Goal: Information Seeking & Learning: Learn about a topic

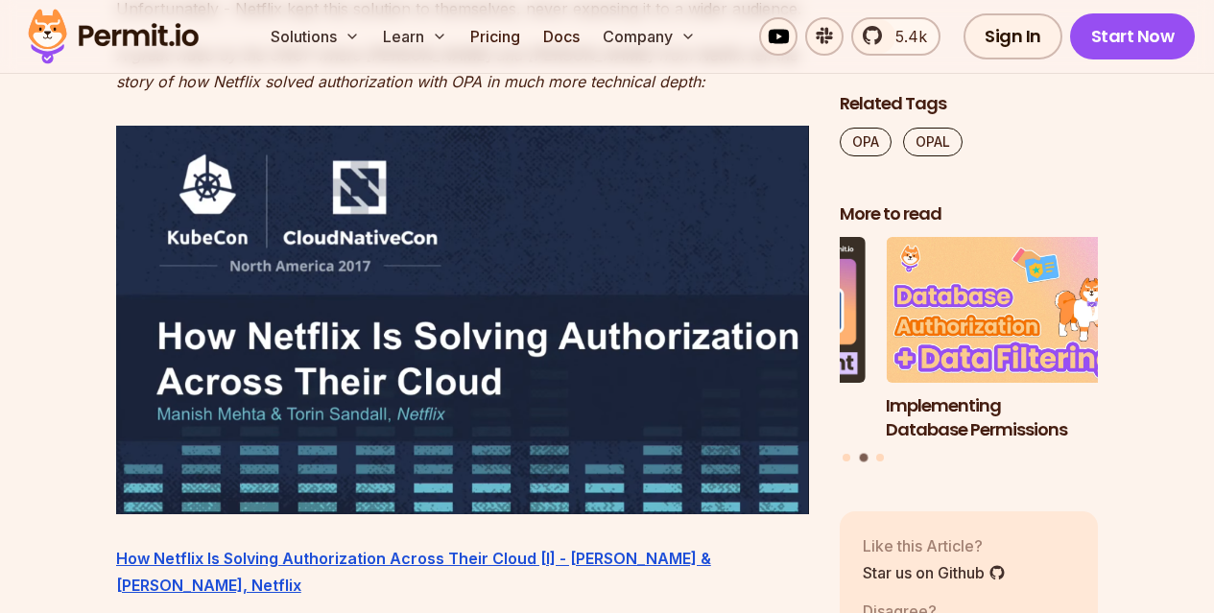
scroll to position [3359, 0]
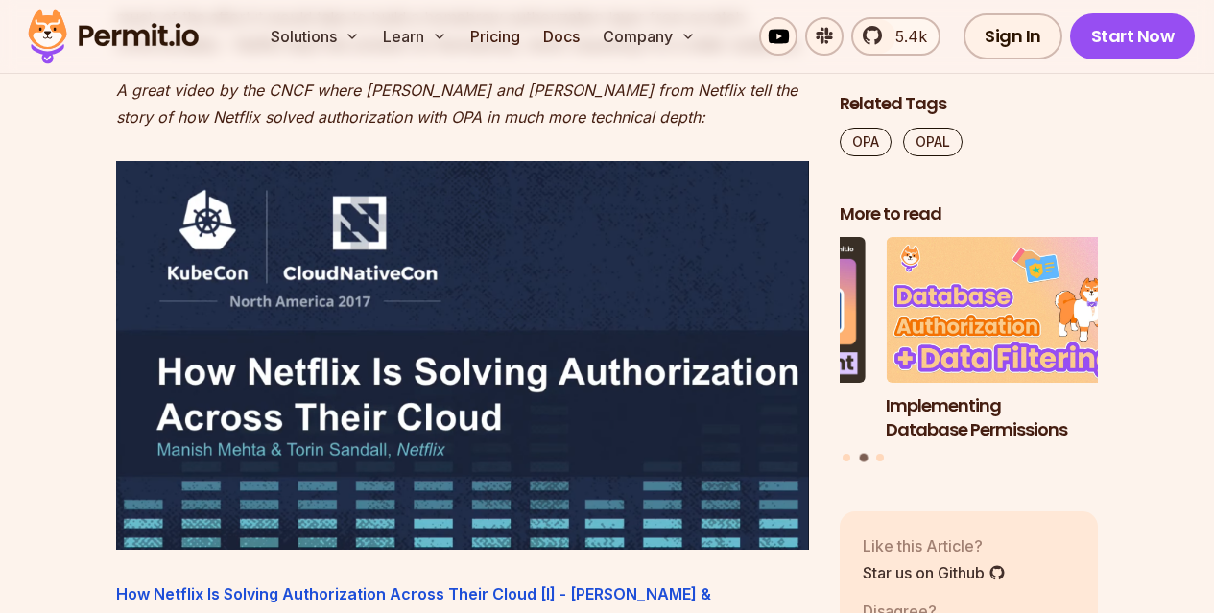
click at [203, 459] on img at bounding box center [462, 355] width 693 height 389
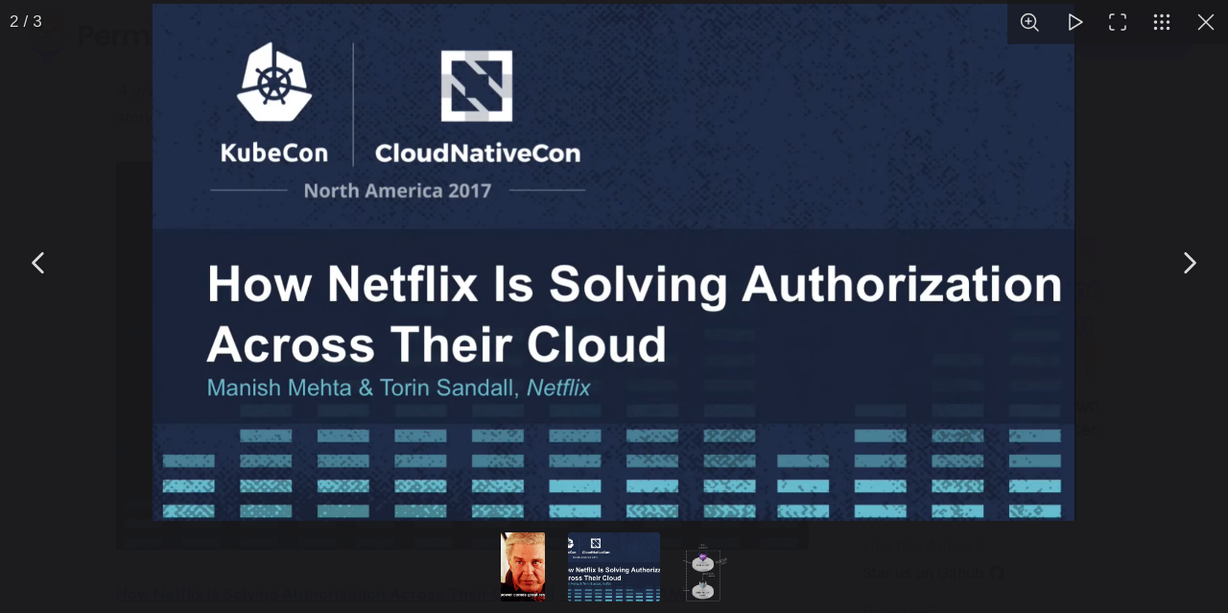
click at [1208, 24] on button "You can close this modal content with the ESC key" at bounding box center [1206, 22] width 44 height 44
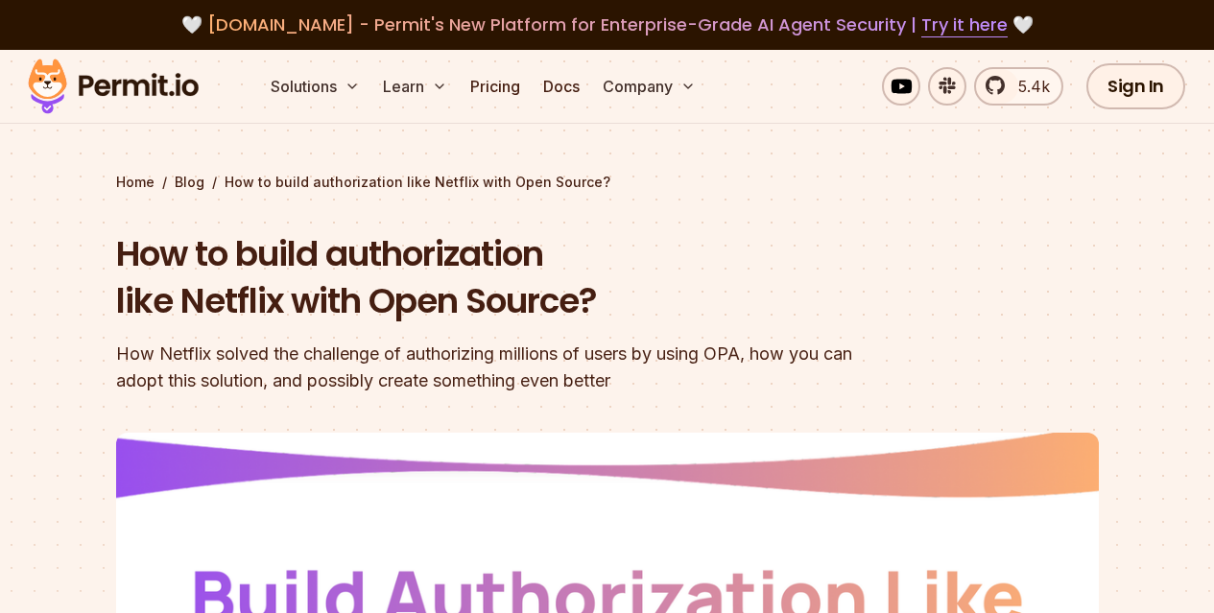
click at [91, 264] on section "Home / Blog / How to build authorization like Netflix with Open Source? How to …" at bounding box center [607, 592] width 1214 height 1085
copy body "🤍 lorem.ipsumdol - Sitame'c Adi Elitsedd eiu Temporinci-Utlab ET Dolor Magnaali…"
click at [50, 362] on section "Home / Blog / How to build authorization like Netflix with Open Source? How to …" at bounding box center [607, 592] width 1214 height 1085
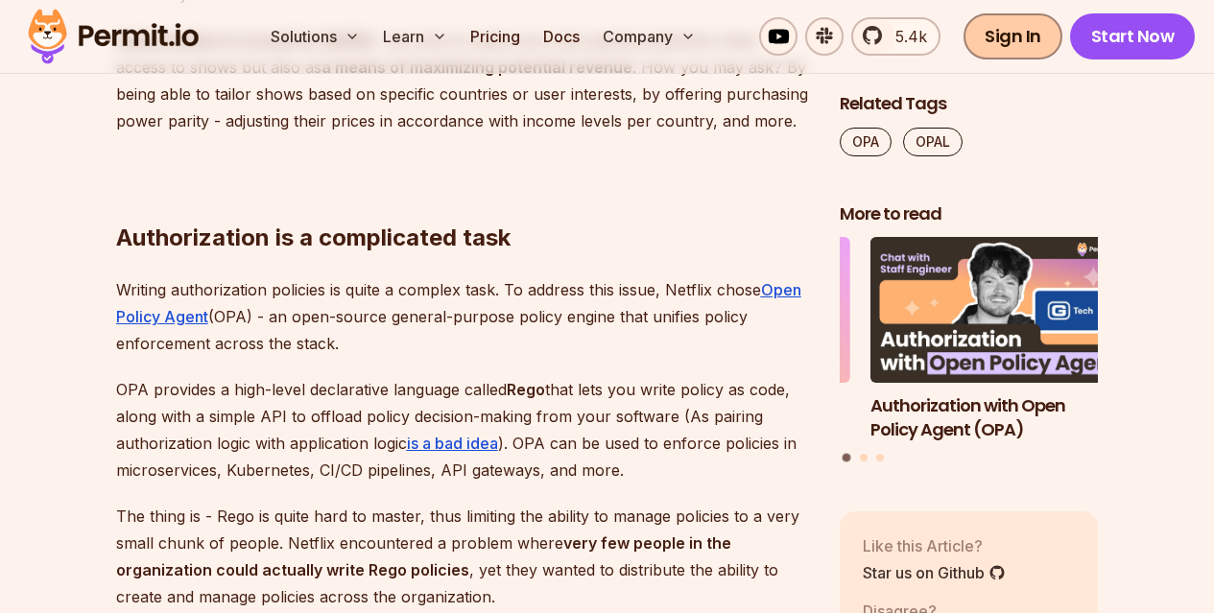
scroll to position [2305, 0]
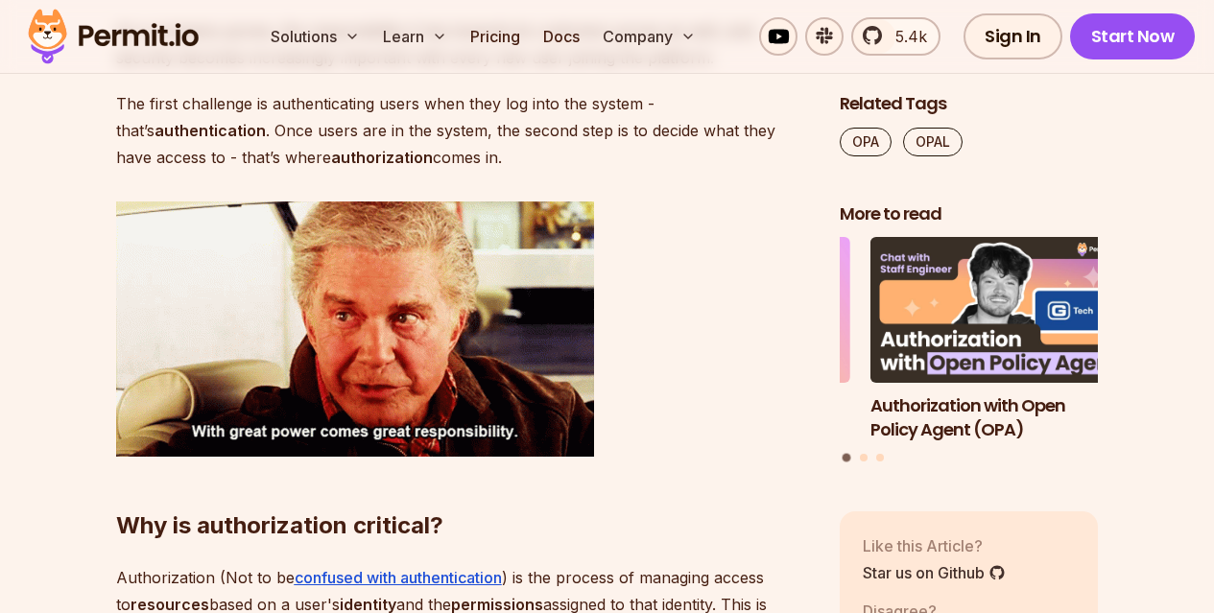
scroll to position [1443, 0]
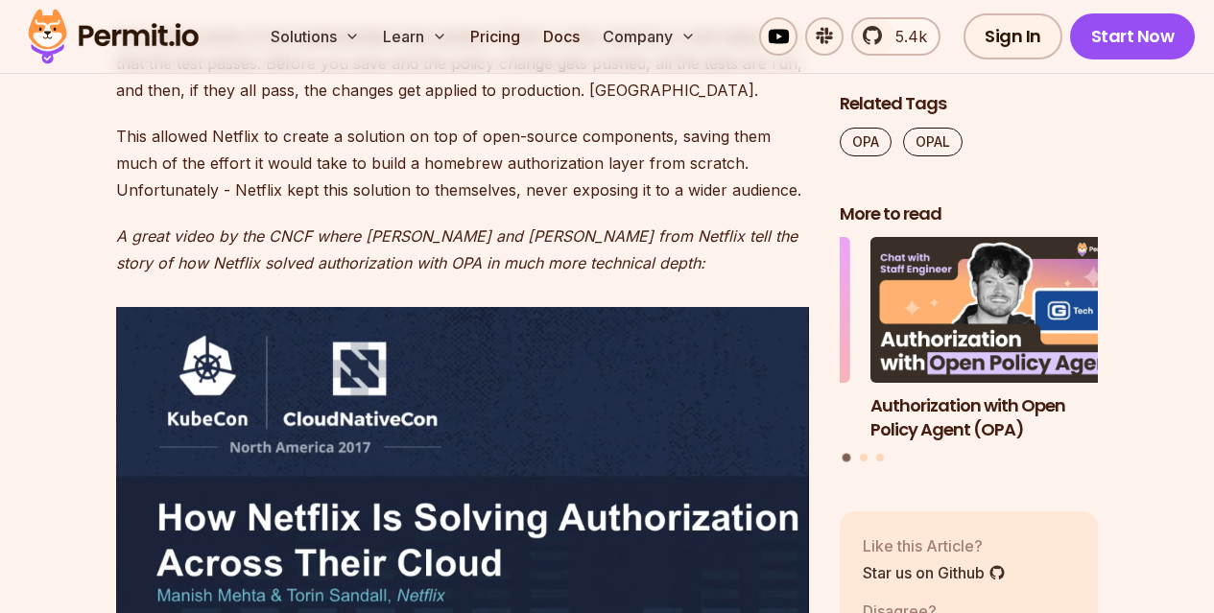
scroll to position [3235, 0]
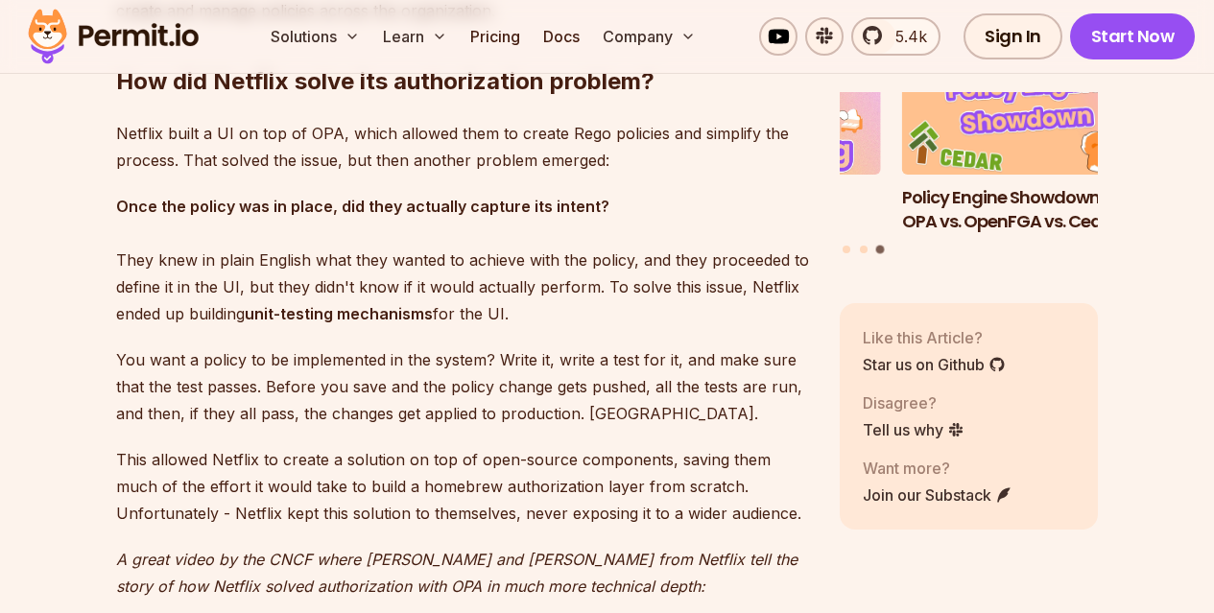
scroll to position [2843, 0]
